Goal: Information Seeking & Learning: Learn about a topic

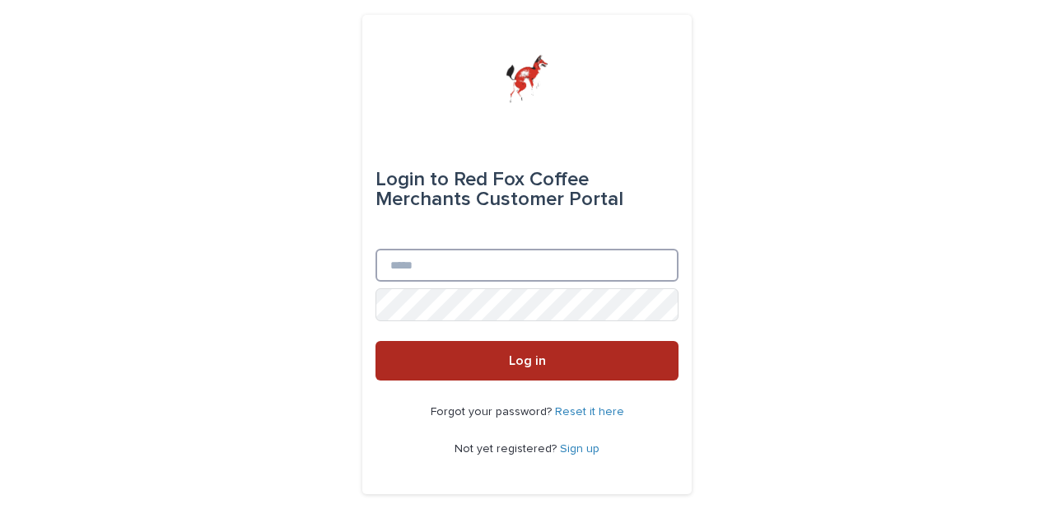
type input "**********"
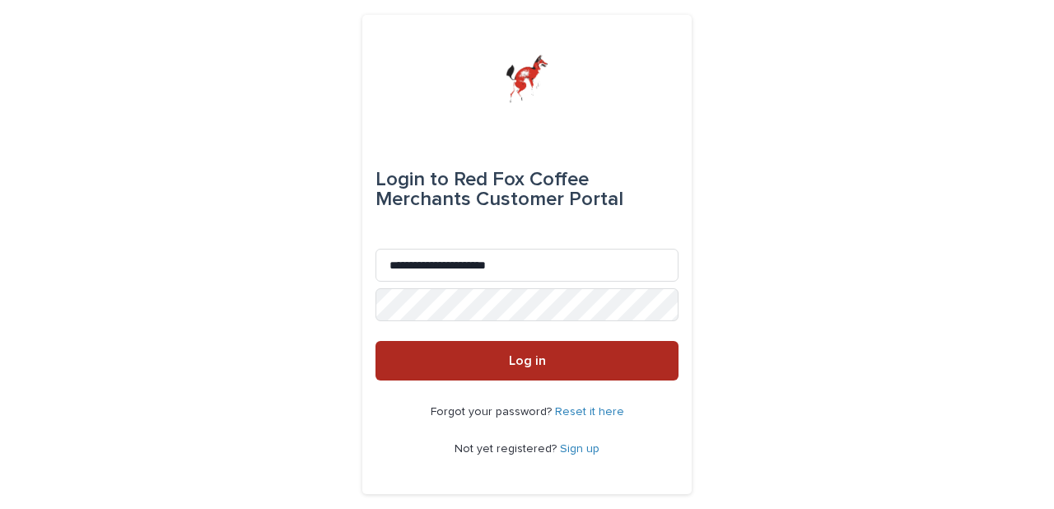
click at [526, 364] on span "Log in" at bounding box center [527, 360] width 37 height 13
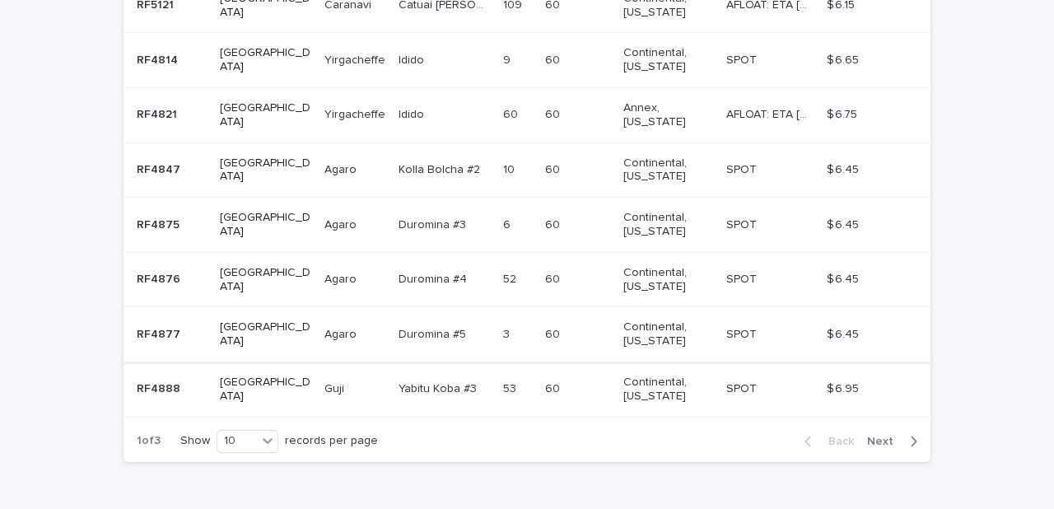
scroll to position [553, 0]
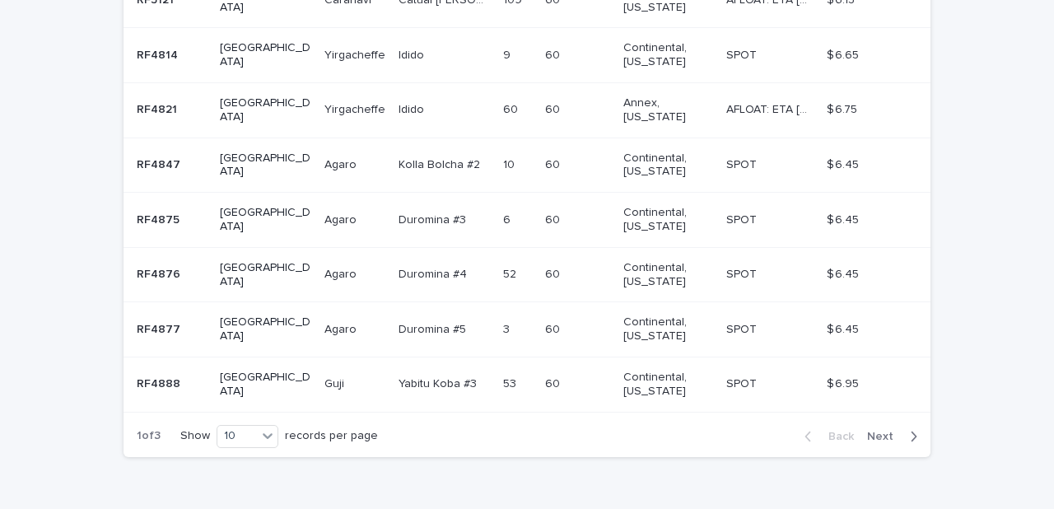
click at [901, 431] on span "Next" at bounding box center [885, 437] width 36 height 12
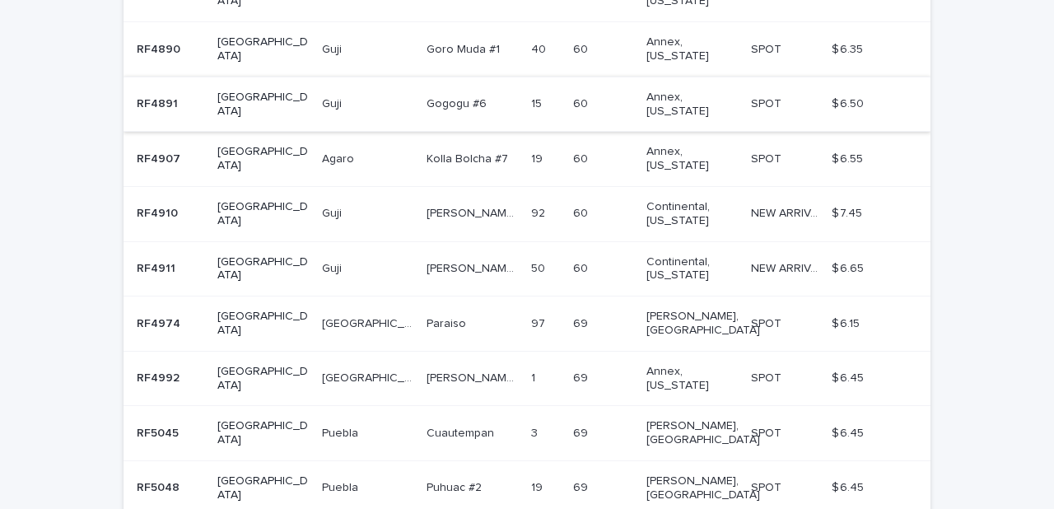
scroll to position [473, 0]
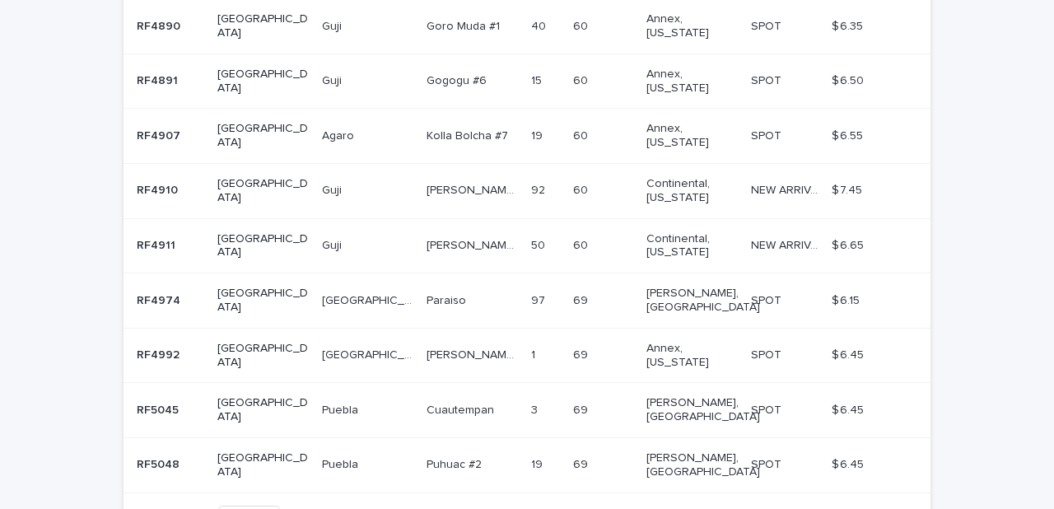
click at [875, 508] on span "Next" at bounding box center [885, 517] width 36 height 12
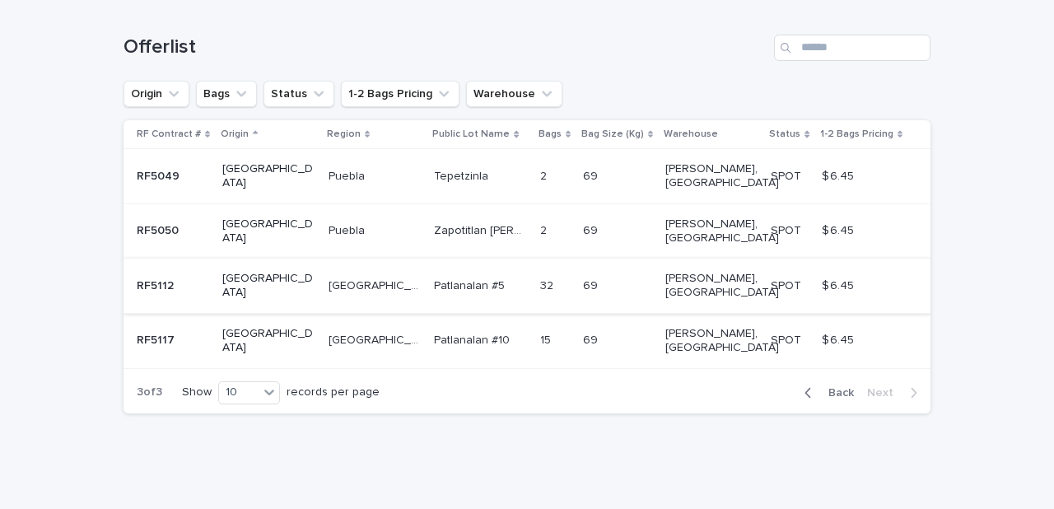
scroll to position [201, 0]
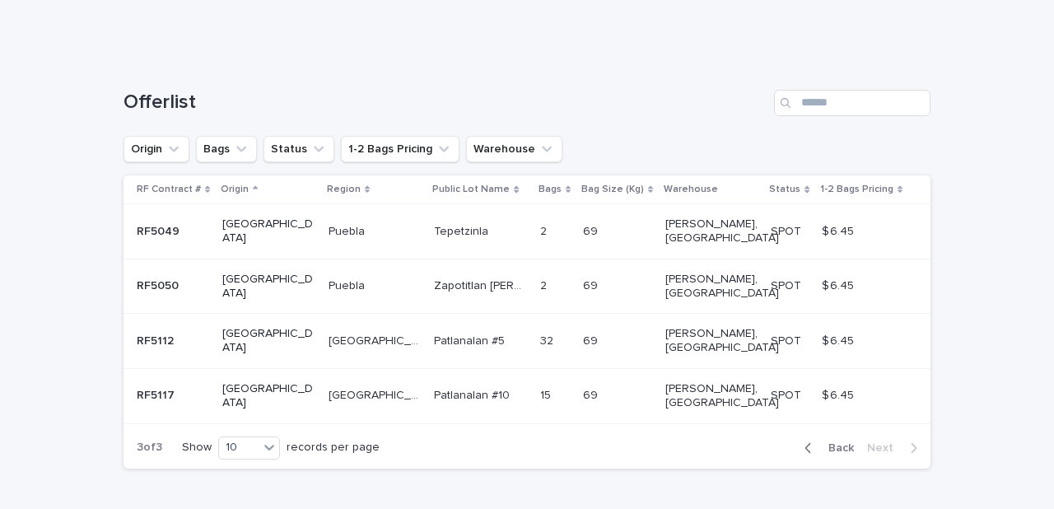
click at [841, 442] on span "Back" at bounding box center [836, 448] width 35 height 12
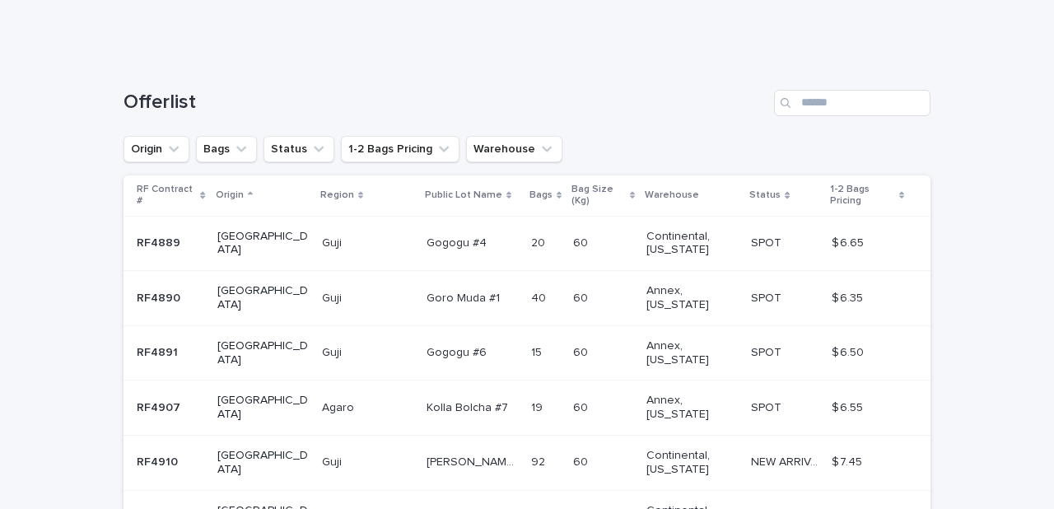
scroll to position [488, 0]
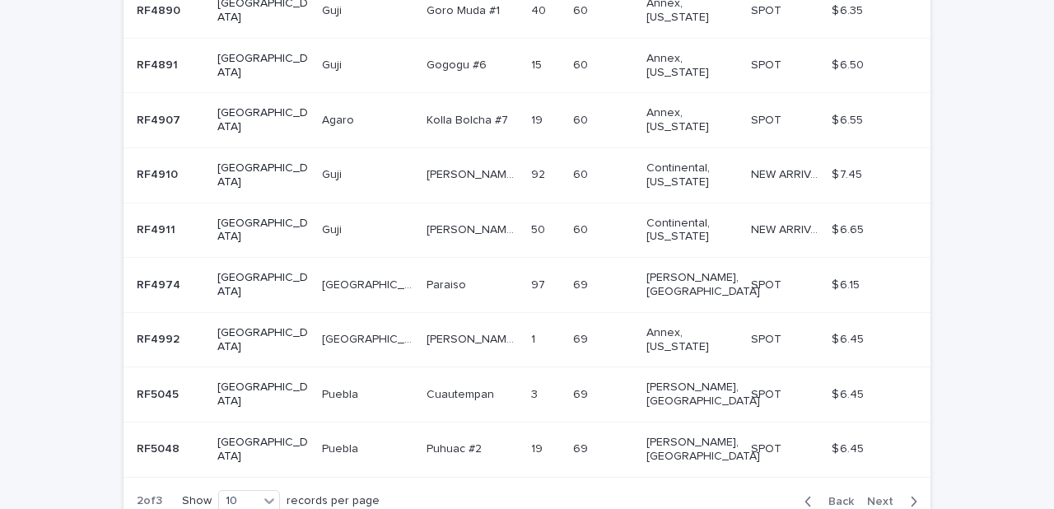
click at [842, 496] on span "Back" at bounding box center [836, 502] width 35 height 12
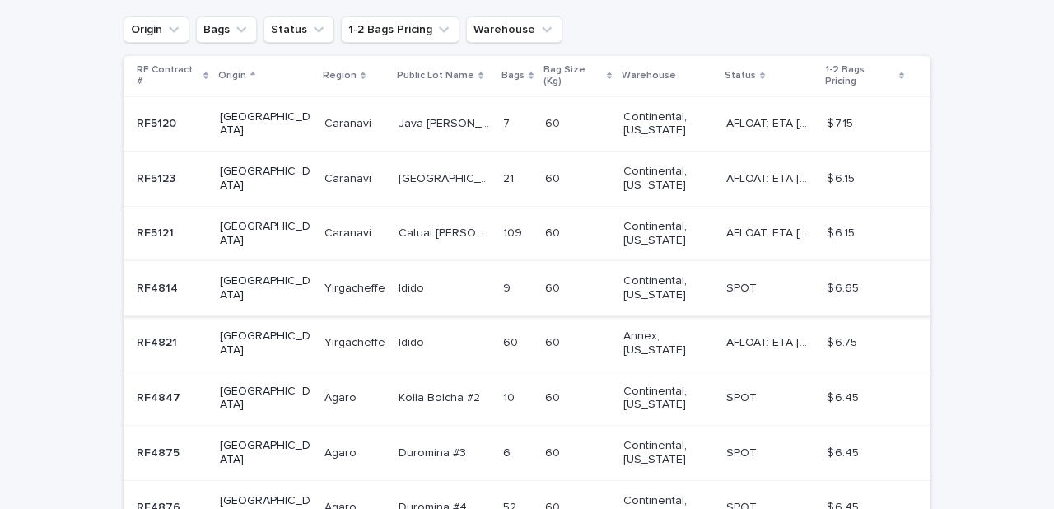
scroll to position [219, 0]
